Goal: Task Accomplishment & Management: Manage account settings

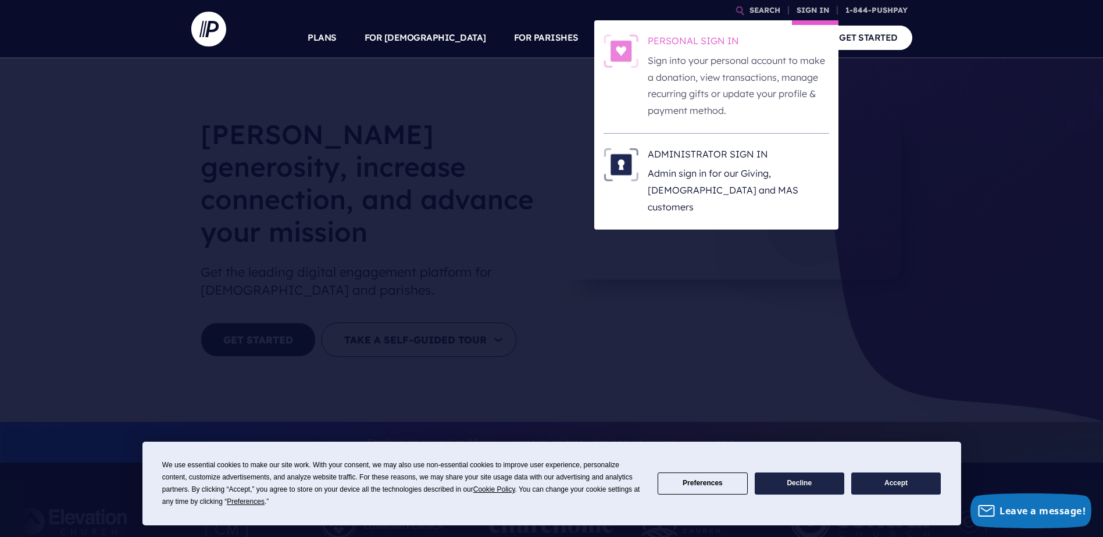
click at [801, 63] on p "Sign into your personal account to make a donation, view transactions, manage r…" at bounding box center [738, 85] width 181 height 67
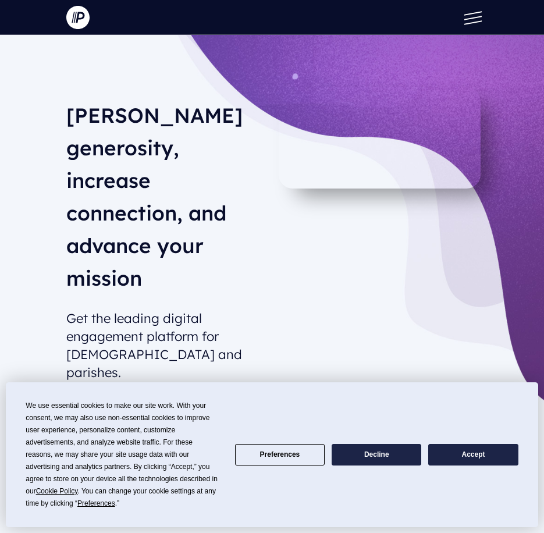
click at [469, 21] on button at bounding box center [469, 17] width 35 height 35
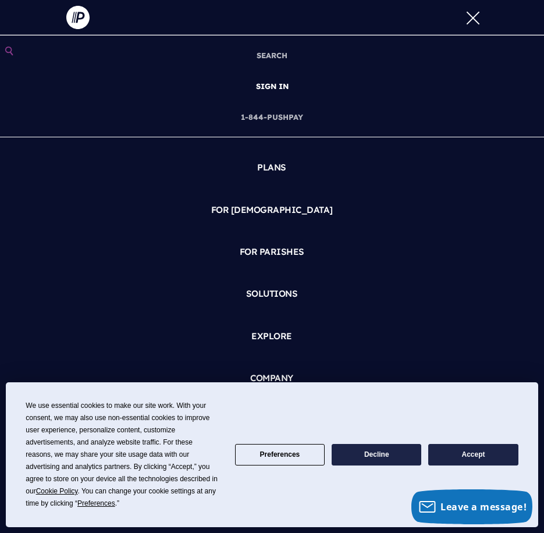
click at [276, 83] on link "SIGN IN" at bounding box center [272, 86] width 42 height 31
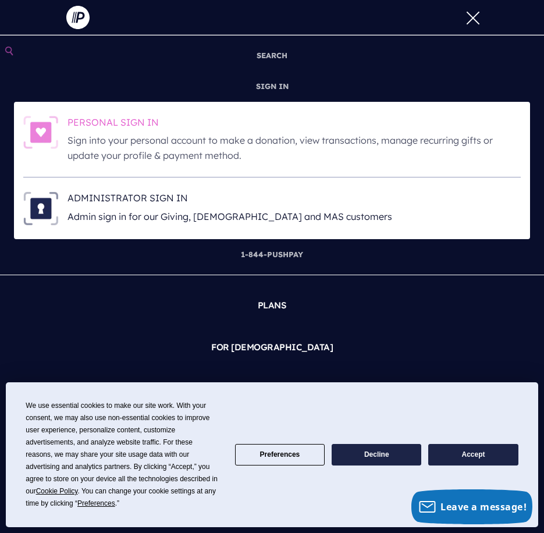
click at [159, 130] on h6 "PERSONAL SIGN IN" at bounding box center [293, 124] width 453 height 17
